Goal: Check status: Check status

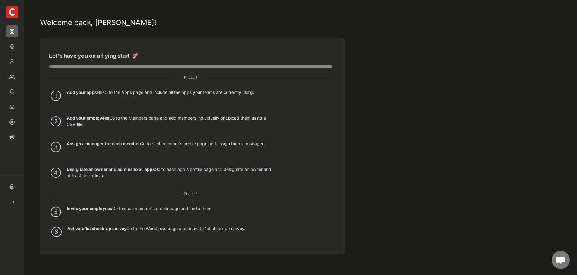
drag, startPoint x: 449, startPoint y: 121, endPoint x: 400, endPoint y: 122, distance: 49.2
click at [10, 46] on img at bounding box center [12, 46] width 12 height 12
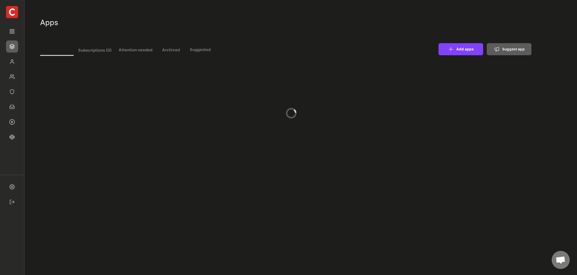
type input "11"
select select ""In review""
select select ""Managed""
select select ""In review""
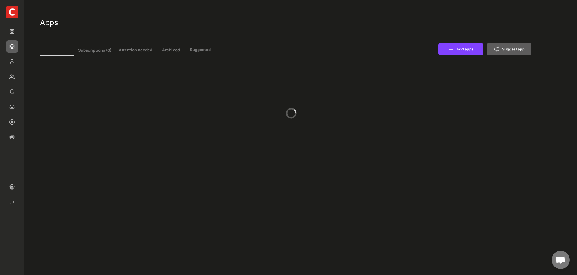
select select ""Managed""
select select ""In review""
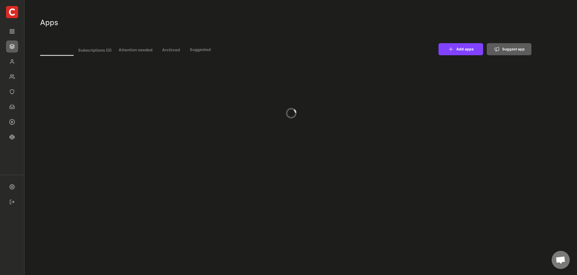
select select ""Managed""
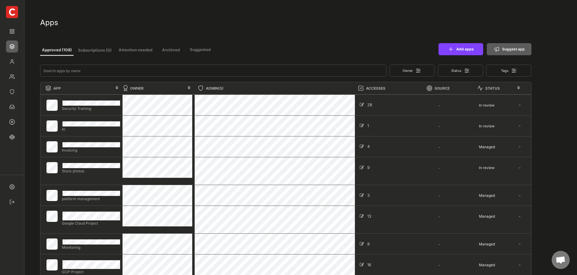
click at [259, 47] on div "Add apps Suggest app" at bounding box center [381, 49] width 299 height 12
click at [374, 30] on div "Apps" at bounding box center [285, 21] width 491 height 30
click at [11, 109] on img at bounding box center [12, 107] width 12 height 12
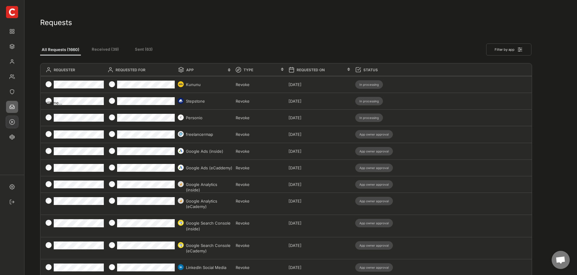
click at [13, 119] on img at bounding box center [12, 122] width 12 height 12
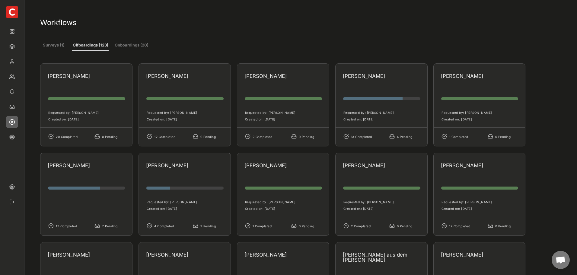
click at [506, 35] on div "Workflows" at bounding box center [285, 21] width 491 height 30
click at [286, 28] on div "Workflows" at bounding box center [285, 24] width 491 height 12
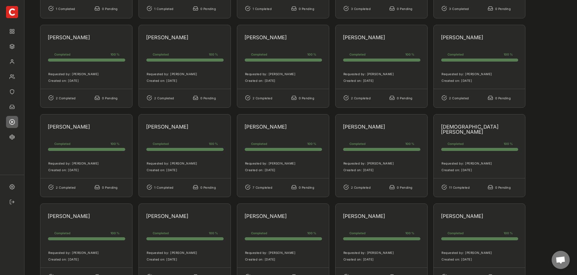
scroll to position [784, 0]
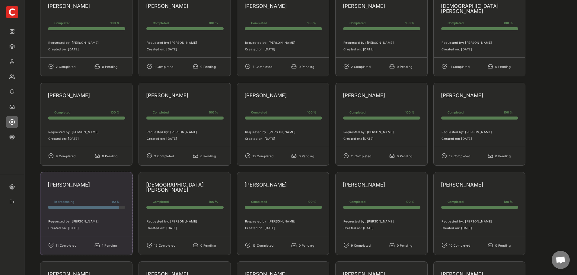
click at [104, 177] on div "[PERSON_NAME] In processing 92 % 92% 92% Requested by: [PERSON_NAME] Created on…" at bounding box center [86, 213] width 92 height 83
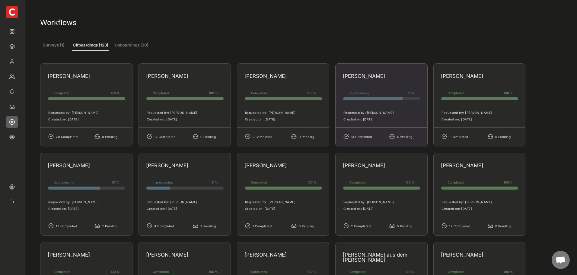
click at [398, 101] on div "Requested by: [PERSON_NAME] Created on: [DATE]" at bounding box center [381, 113] width 92 height 27
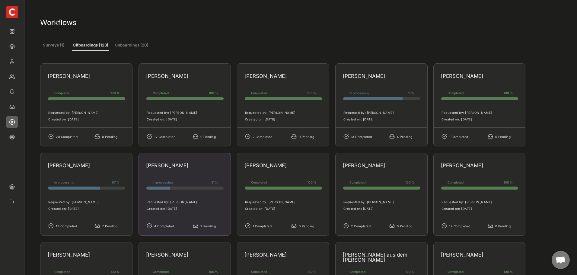
click at [163, 188] on div "31%" at bounding box center [184, 187] width 75 height 3
click at [183, 171] on div "[PERSON_NAME] In processing 31 % 31% 31% Requested by: [PERSON_NAME] Created on…" at bounding box center [184, 194] width 92 height 83
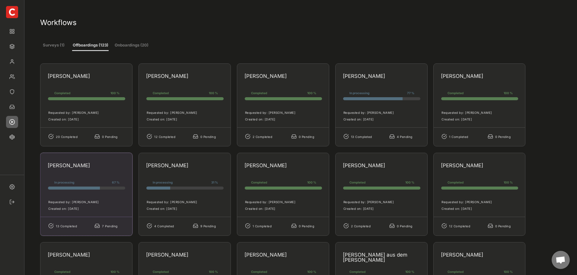
click at [92, 176] on div "[PERSON_NAME] In processing 67 % 67% 67% Requested by: [PERSON_NAME] Created on…" at bounding box center [86, 194] width 92 height 83
